Goal: Task Accomplishment & Management: Manage account settings

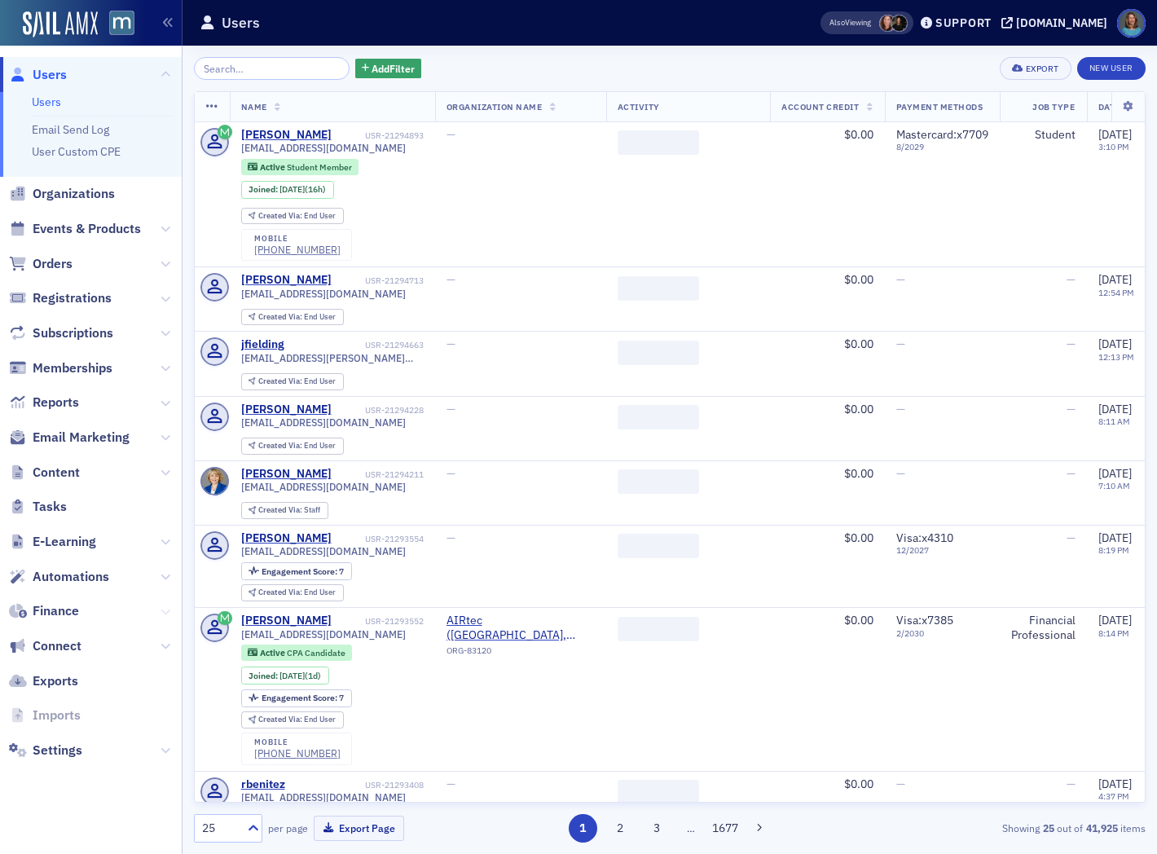
click at [165, 609] on icon at bounding box center [166, 612] width 10 height 10
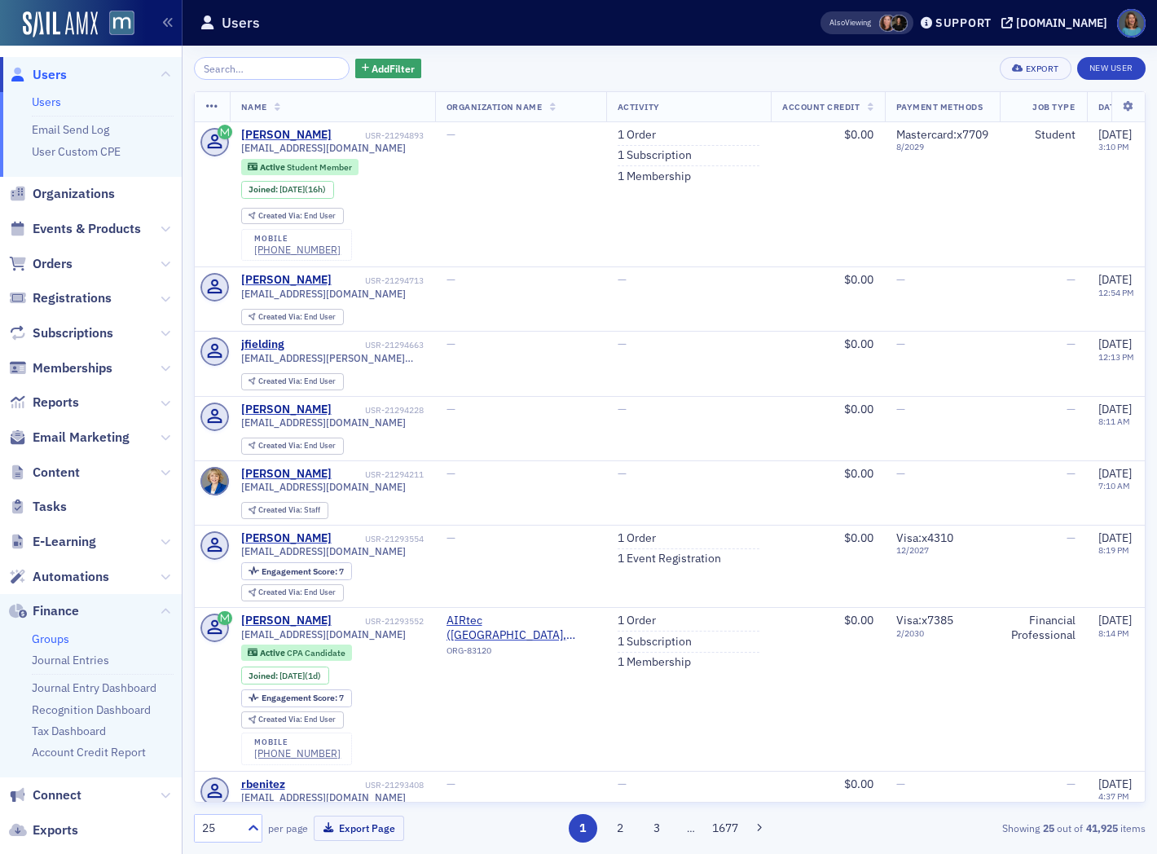
click at [65, 640] on link "Groups" at bounding box center [50, 638] width 37 height 15
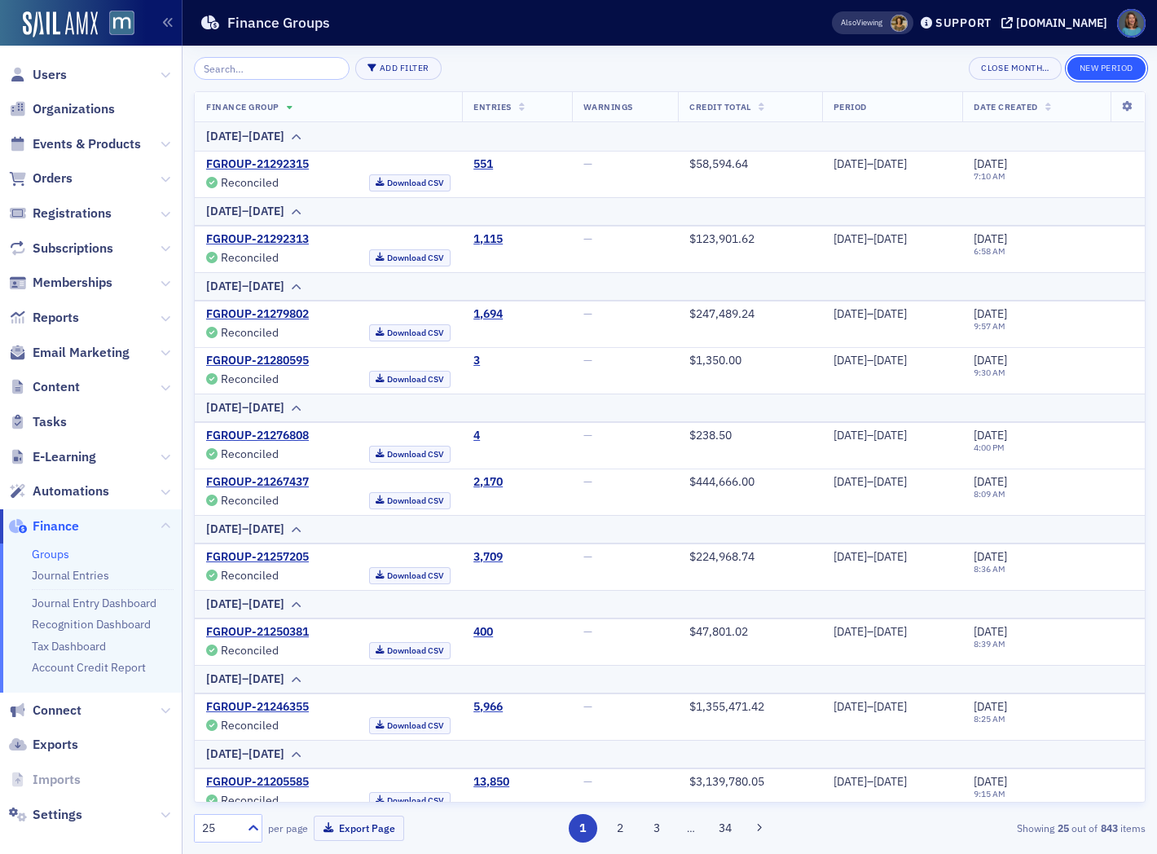
click at [1110, 68] on button "New Period" at bounding box center [1106, 68] width 78 height 23
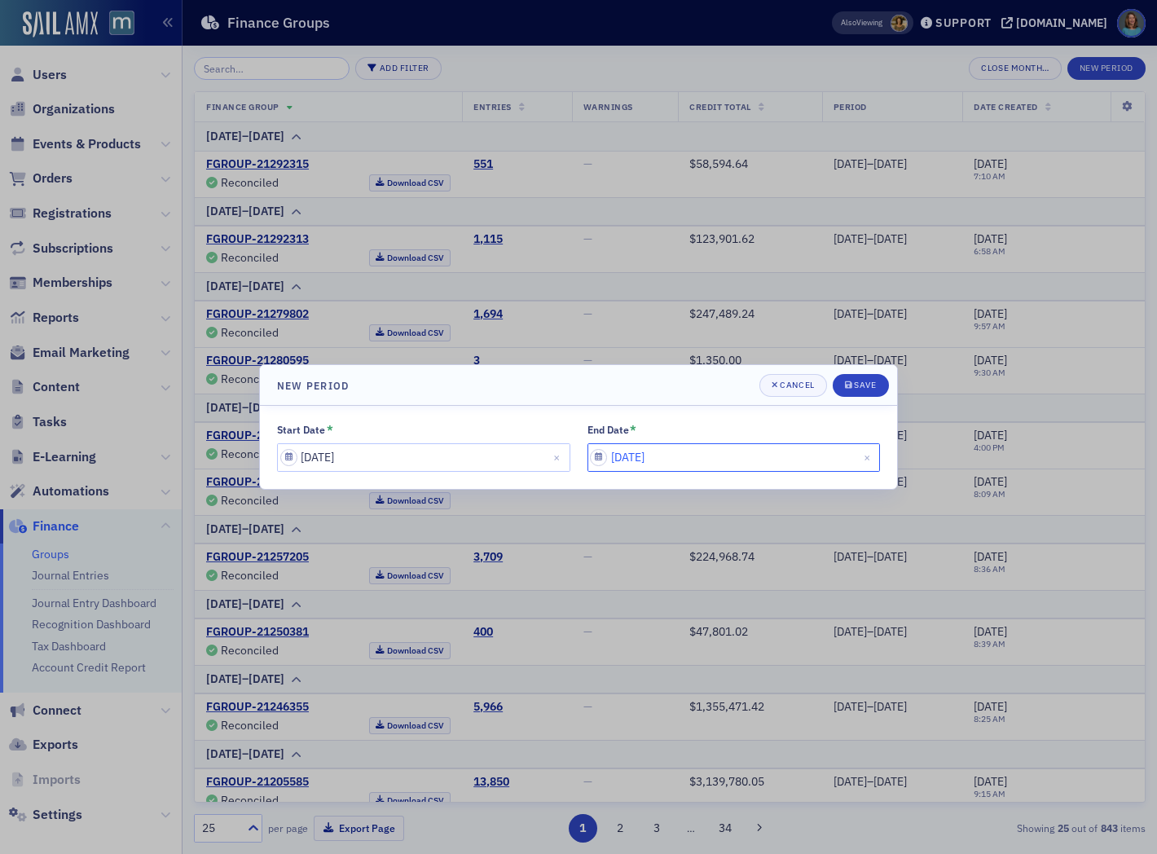
click at [697, 460] on input "[DATE]" at bounding box center [733, 457] width 293 height 29
select select "8"
select select "2025"
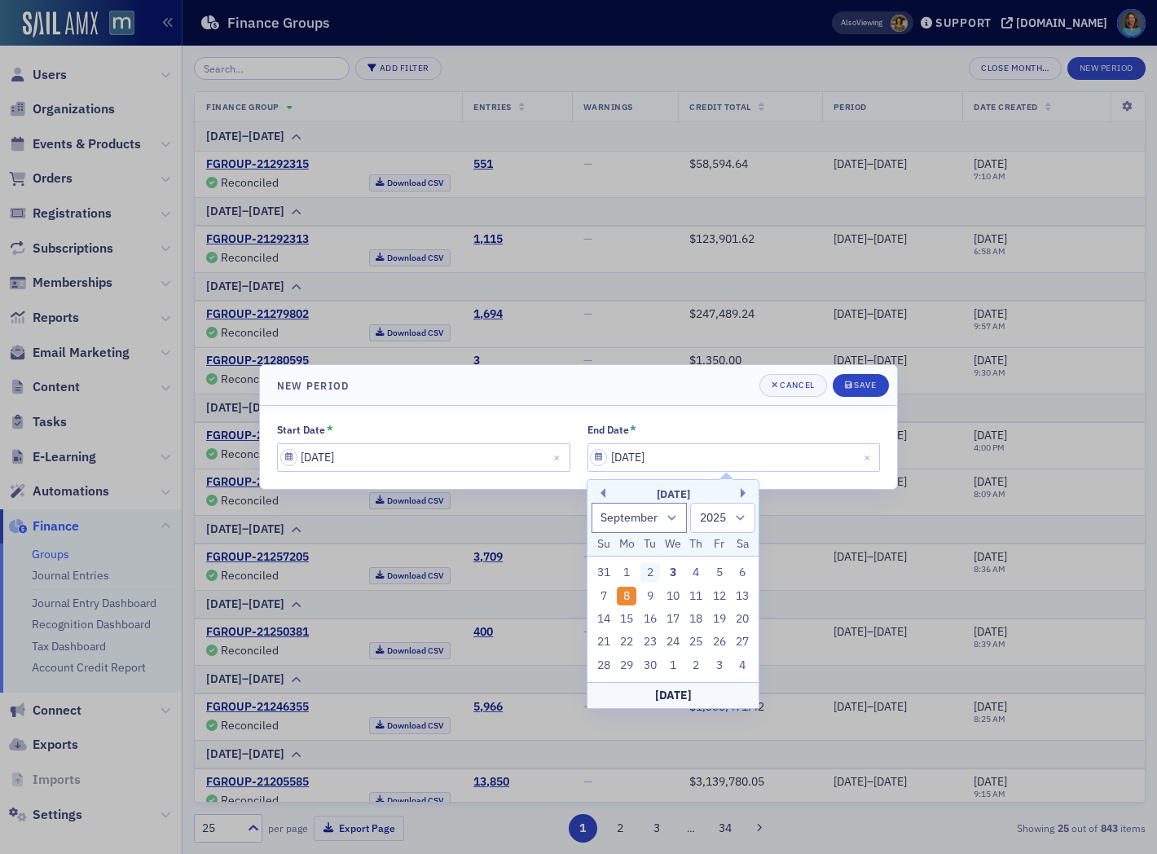
click at [650, 571] on div "2" at bounding box center [650, 573] width 20 height 20
type input "[DATE]"
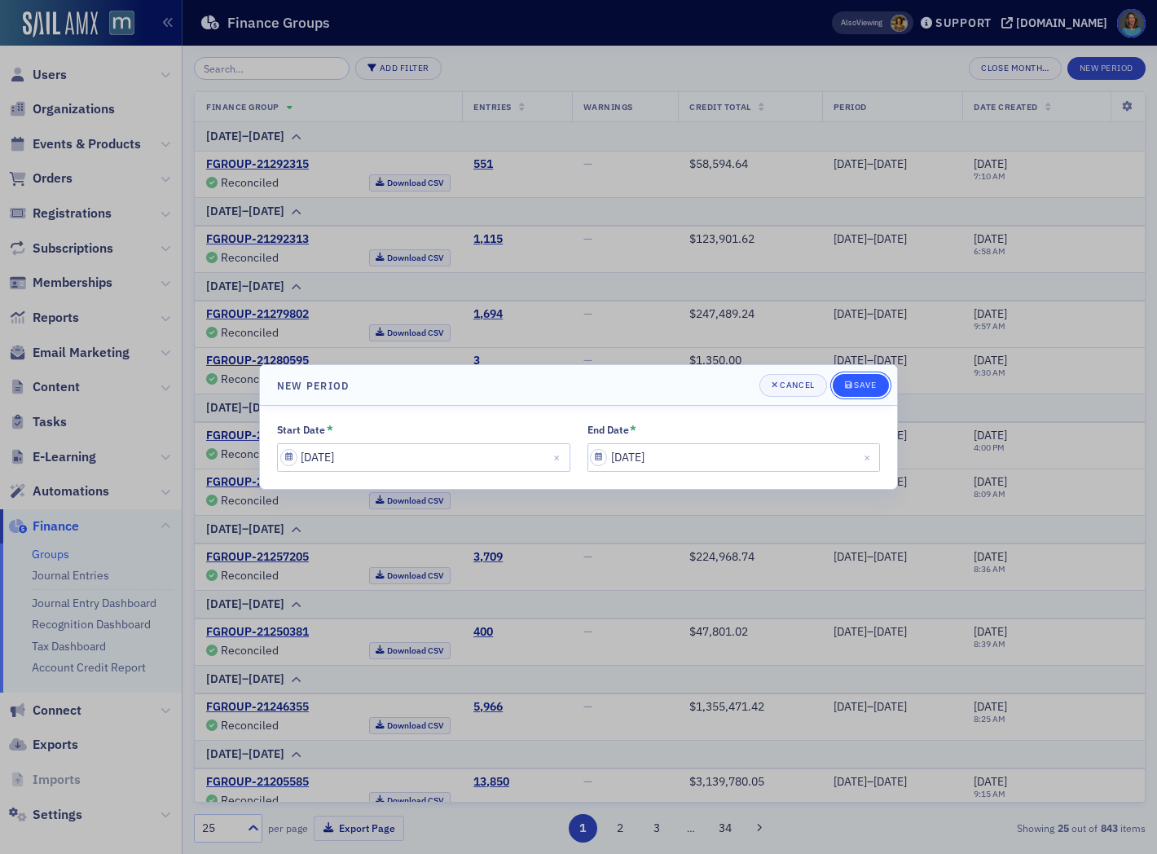
click at [859, 383] on div "Save" at bounding box center [865, 385] width 22 height 9
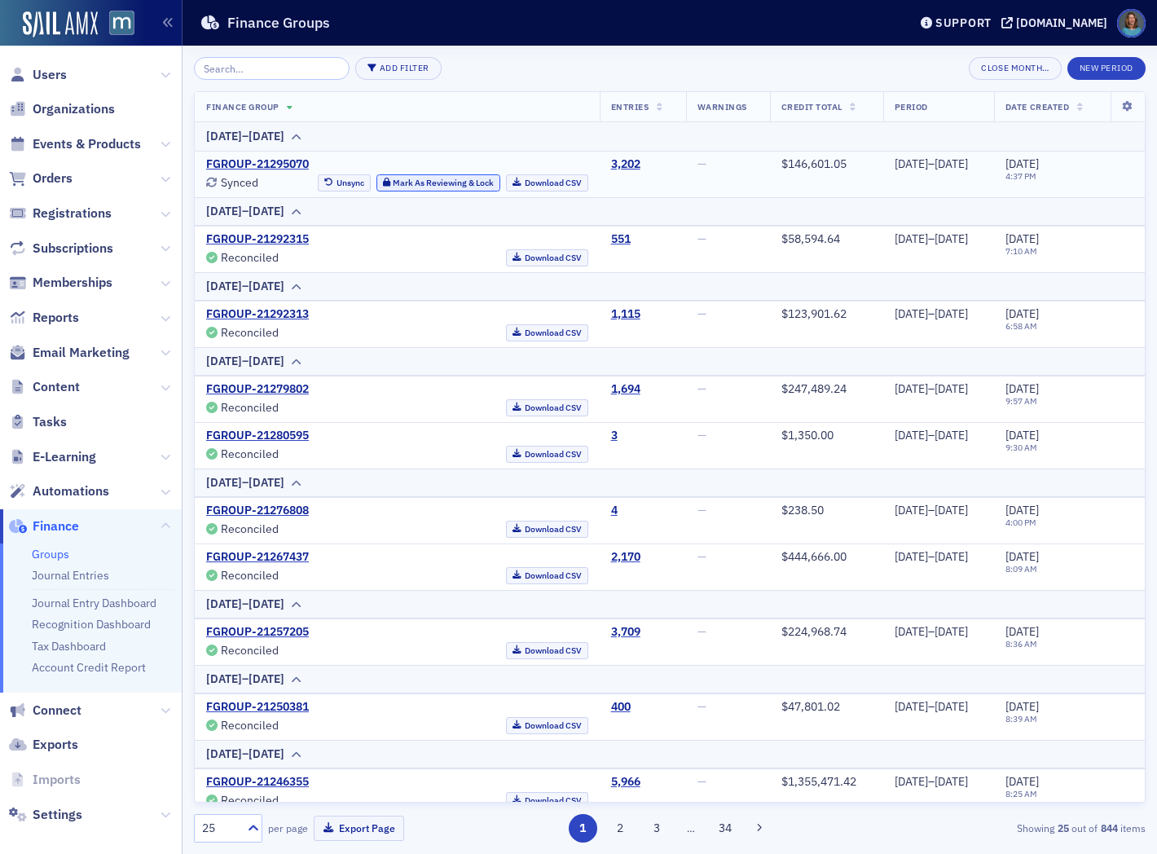
click at [388, 184] on button "Mark As Reviewing & Lock" at bounding box center [438, 182] width 125 height 17
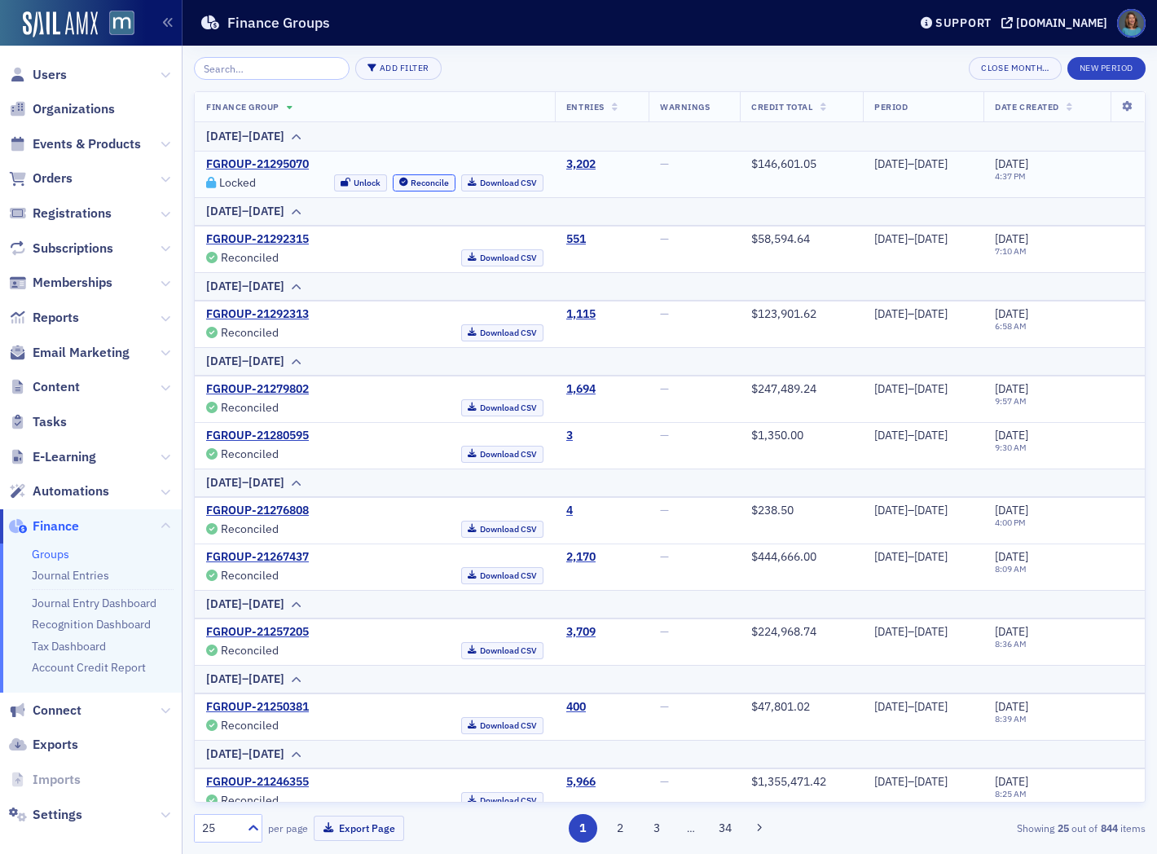
click at [393, 184] on button "Reconcile" at bounding box center [425, 182] width 64 height 17
